Goal: Information Seeking & Learning: Check status

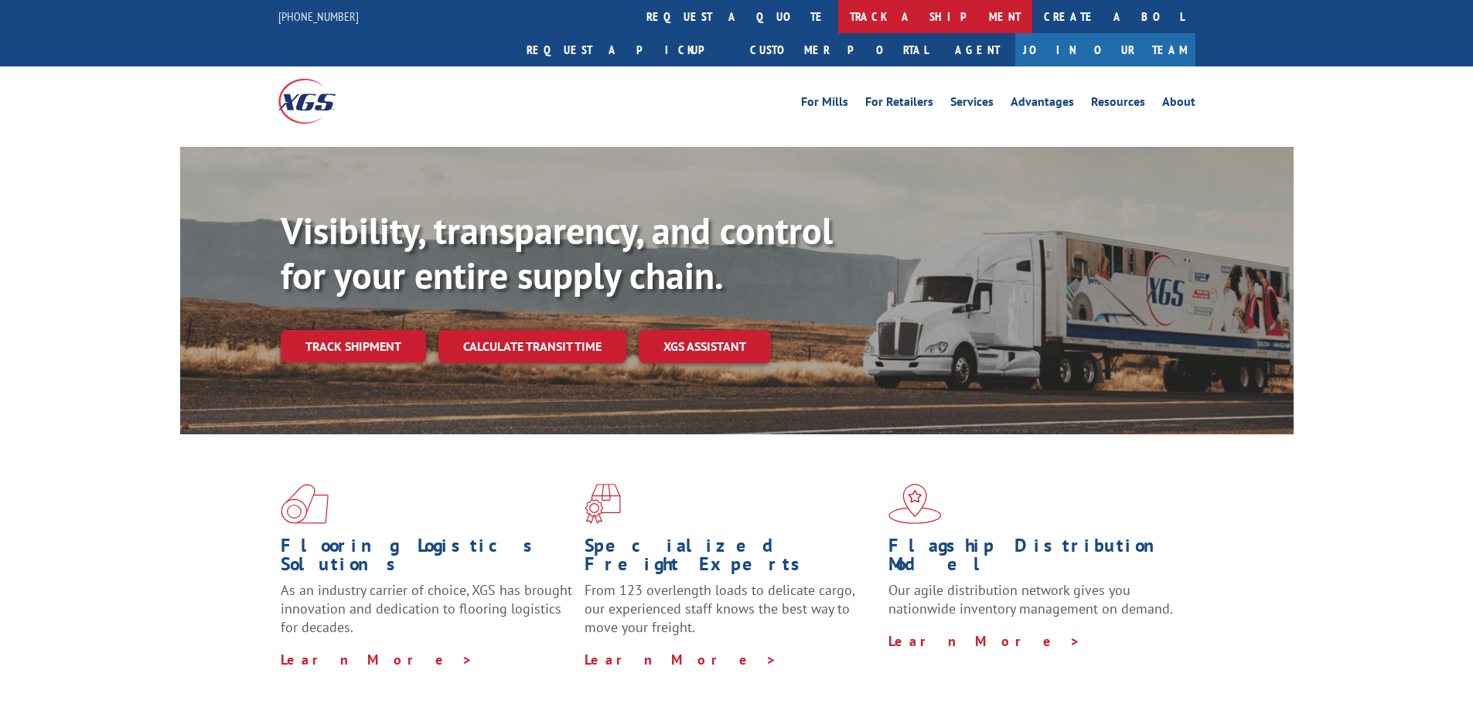
click at [838, 19] on link "track a shipment" at bounding box center [935, 16] width 194 height 33
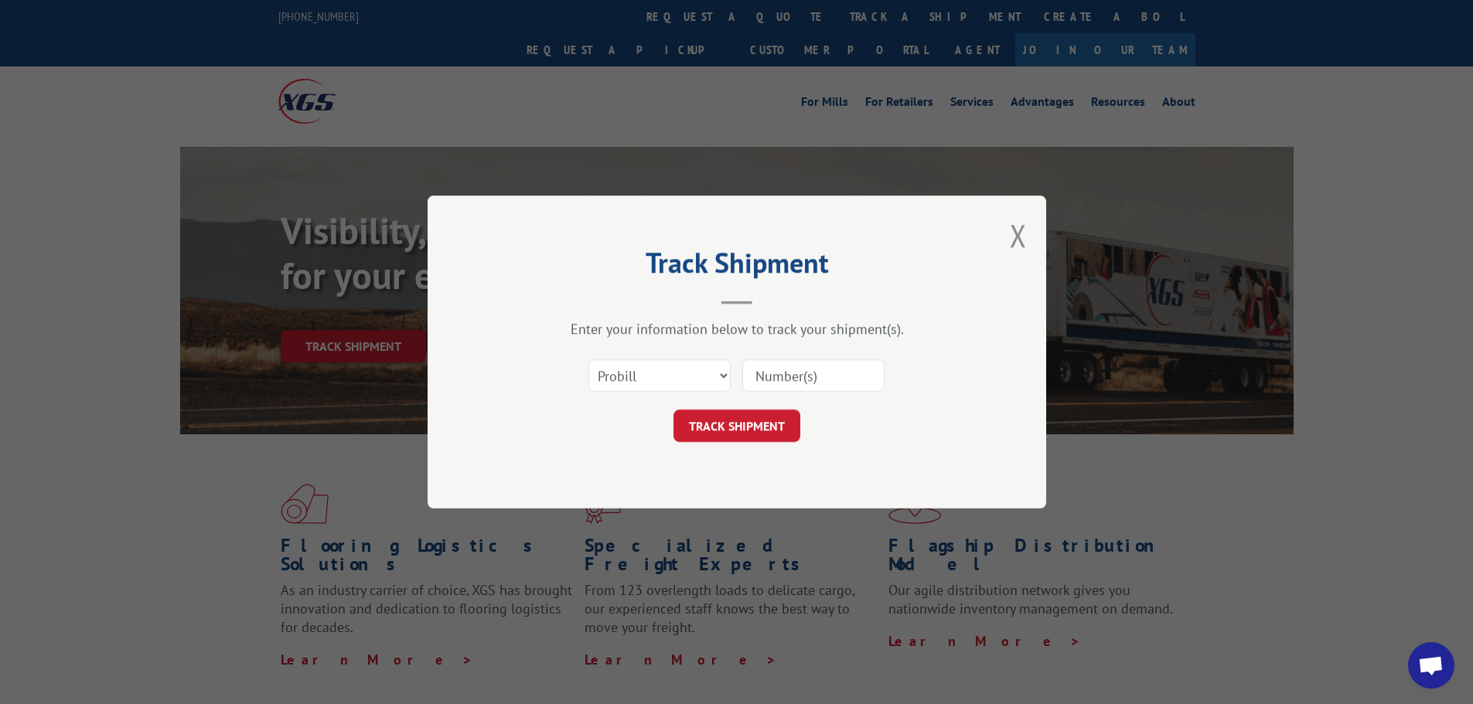
click at [767, 372] on input at bounding box center [813, 375] width 142 height 32
type input "17633880"
click at [694, 426] on button "TRACK SHIPMENT" at bounding box center [736, 426] width 127 height 32
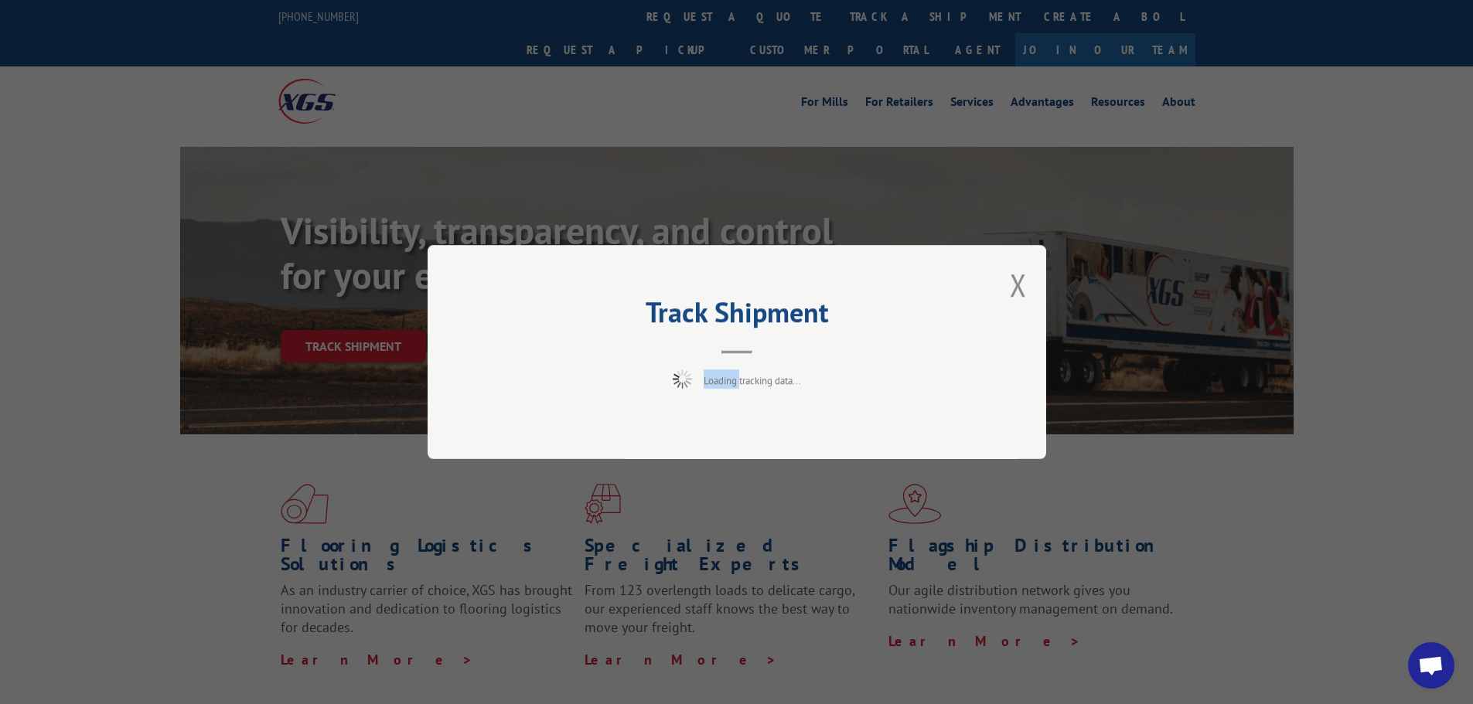
click at [694, 426] on div "Track Shipment Loading tracking data..." at bounding box center [736, 352] width 618 height 214
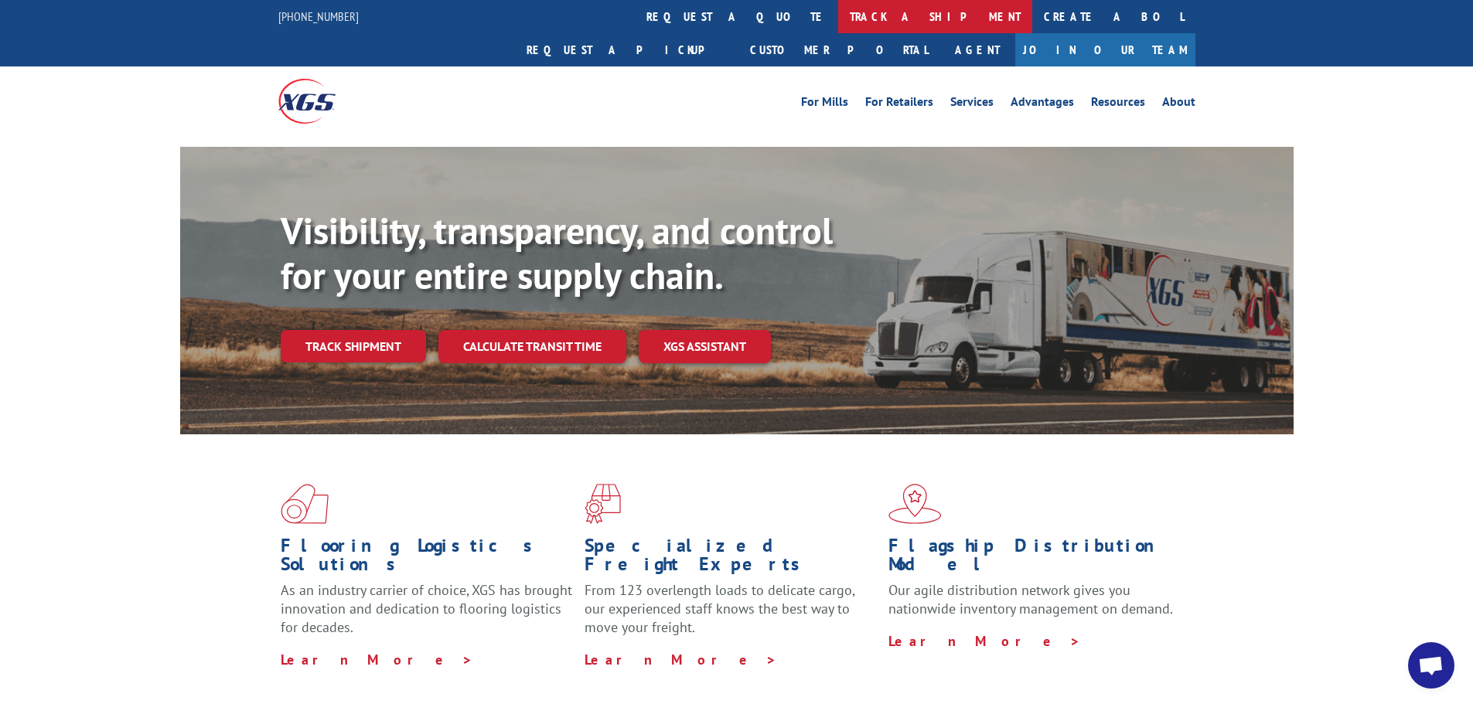
click at [838, 19] on link "track a shipment" at bounding box center [935, 16] width 194 height 33
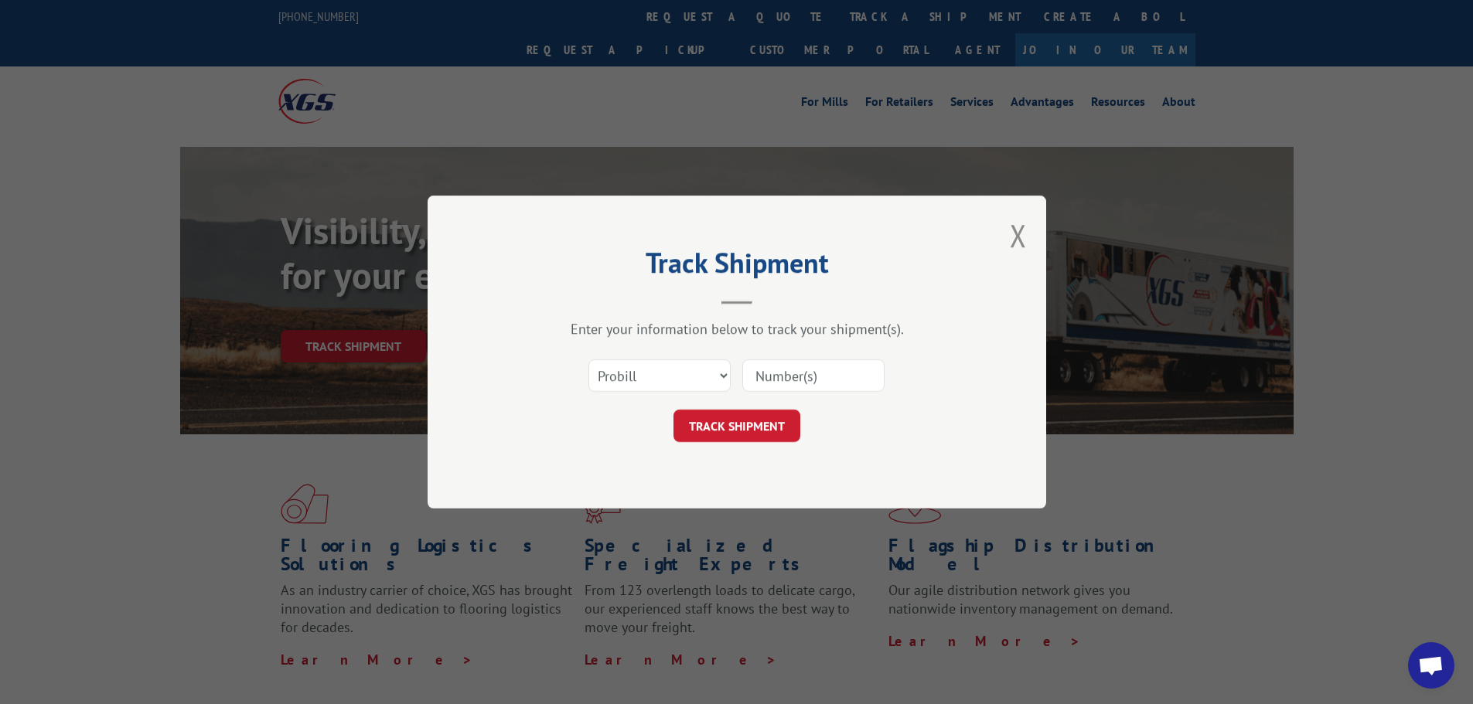
click at [773, 381] on input at bounding box center [813, 375] width 142 height 32
type input "15991685"
click at [687, 428] on button "TRACK SHIPMENT" at bounding box center [736, 426] width 127 height 32
